Goal: Find specific page/section: Find specific page/section

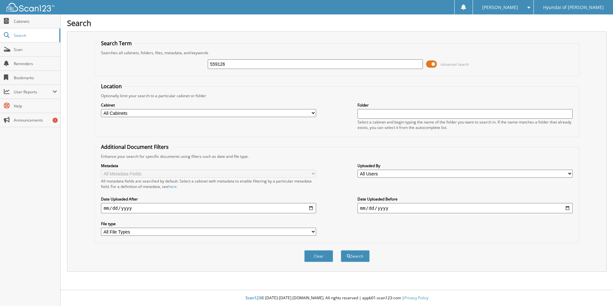
type input "559126"
click at [341, 250] on button "Search" at bounding box center [355, 256] width 29 height 12
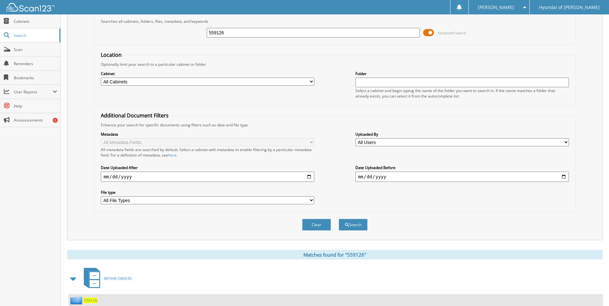
scroll to position [53, 0]
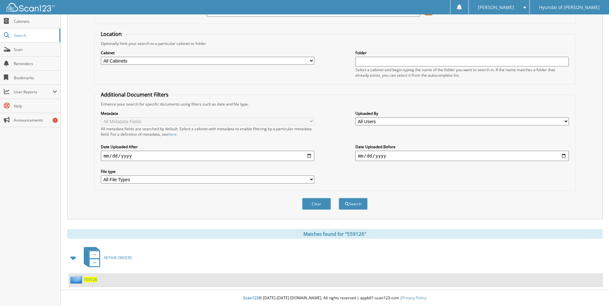
click at [88, 279] on span "559126" at bounding box center [90, 279] width 13 height 5
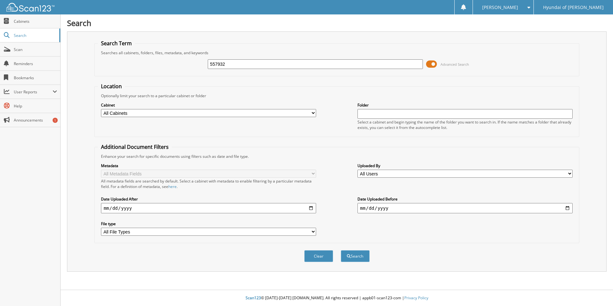
type input "557932"
click at [341, 250] on button "Search" at bounding box center [355, 256] width 29 height 12
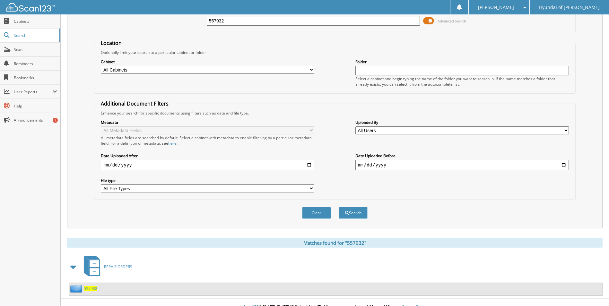
scroll to position [53, 0]
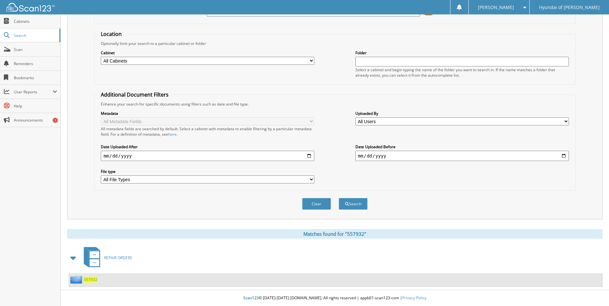
click at [91, 281] on span "557932" at bounding box center [90, 279] width 13 height 5
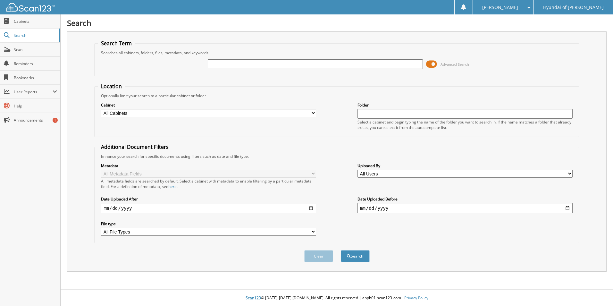
click at [221, 60] on input "text" at bounding box center [315, 64] width 215 height 10
type input "560523"
click at [341, 250] on button "Search" at bounding box center [355, 256] width 29 height 12
